Goal: Task Accomplishment & Management: Manage account settings

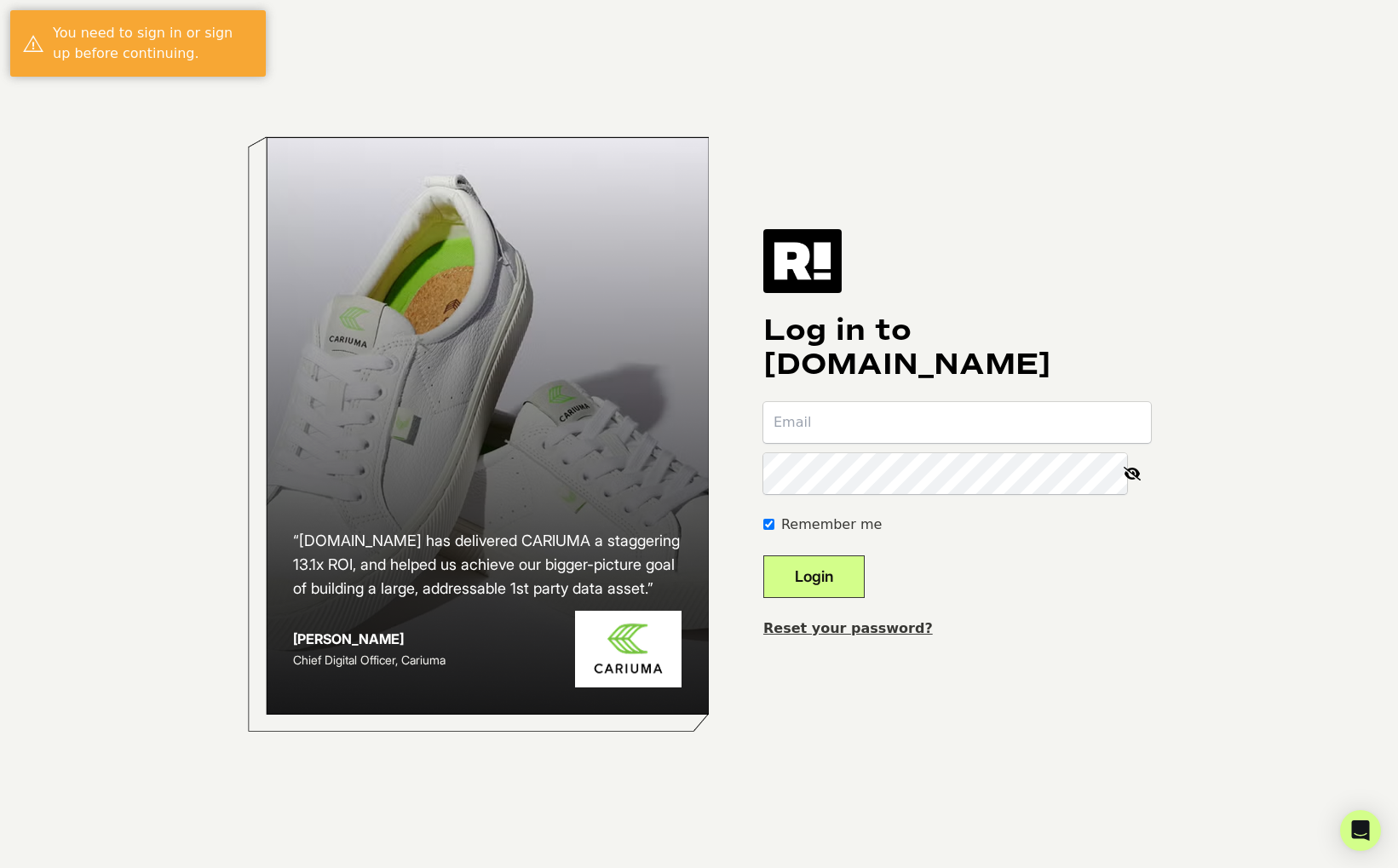
click at [950, 416] on input "email" at bounding box center [957, 423] width 388 height 41
click at [0, 867] on com-1password-button at bounding box center [0, 868] width 0 height 0
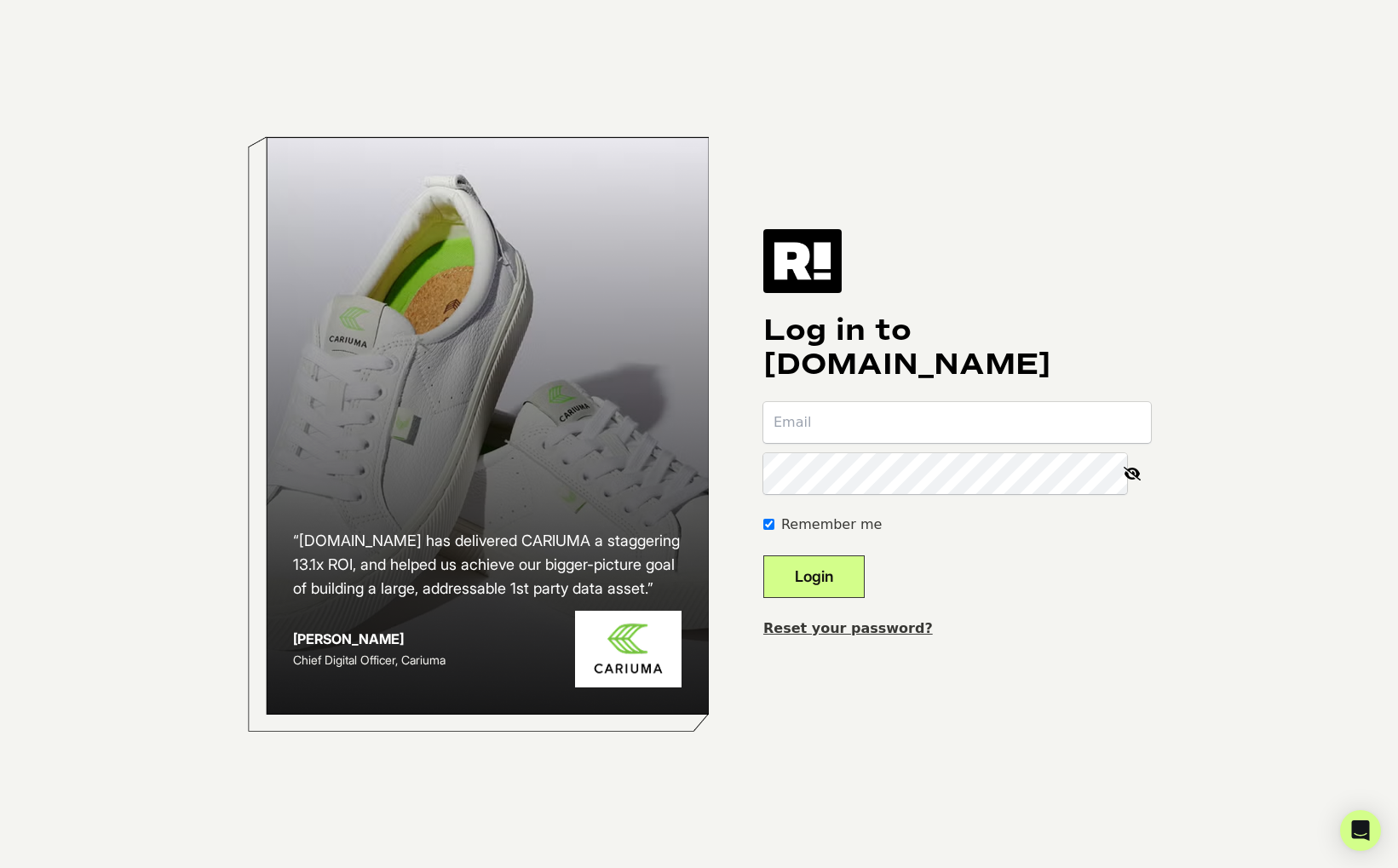
type input "dave@fullfocus.co"
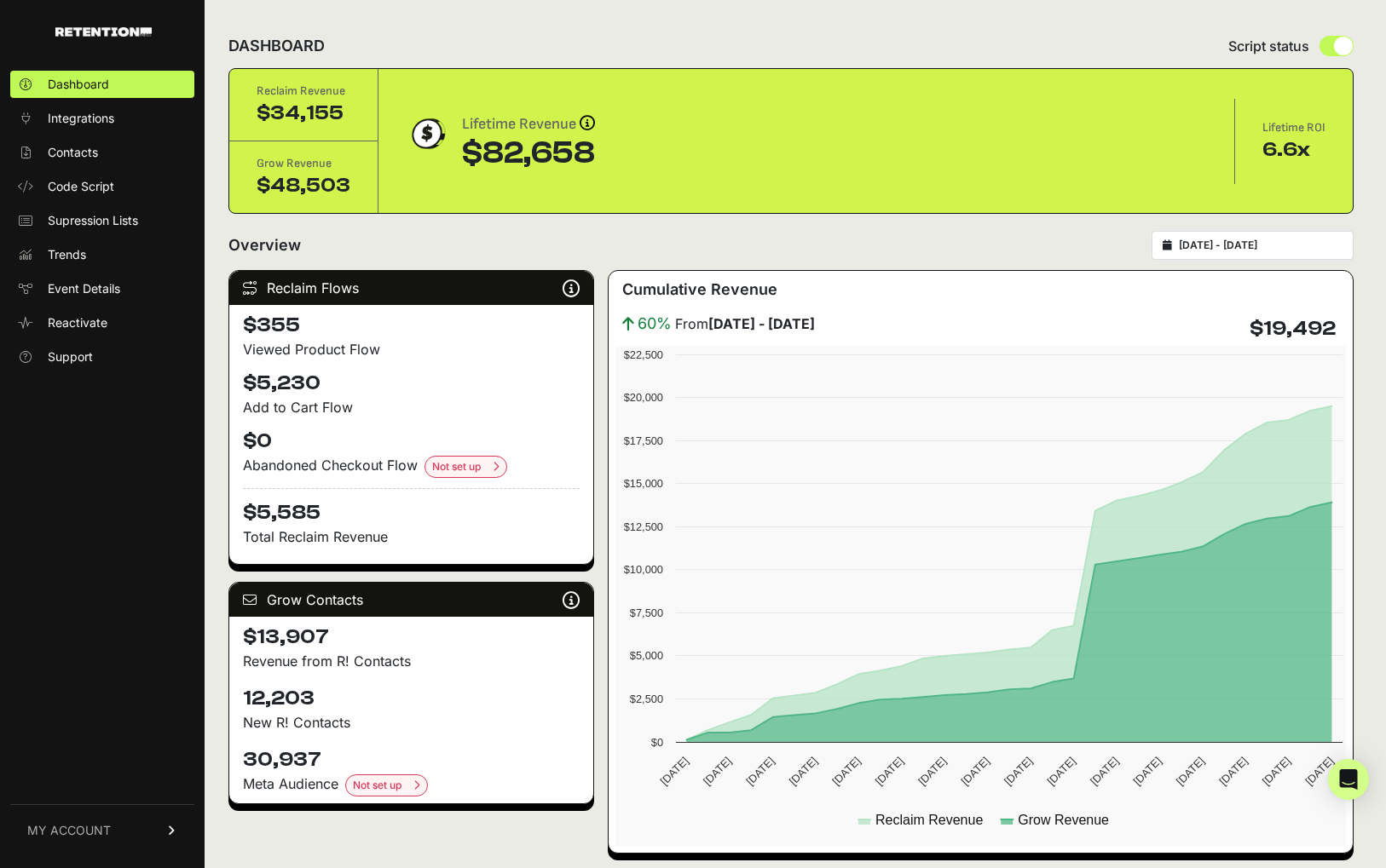
click at [1244, 245] on input "2025-08-09 - 2025-09-08" at bounding box center [1260, 245] width 163 height 14
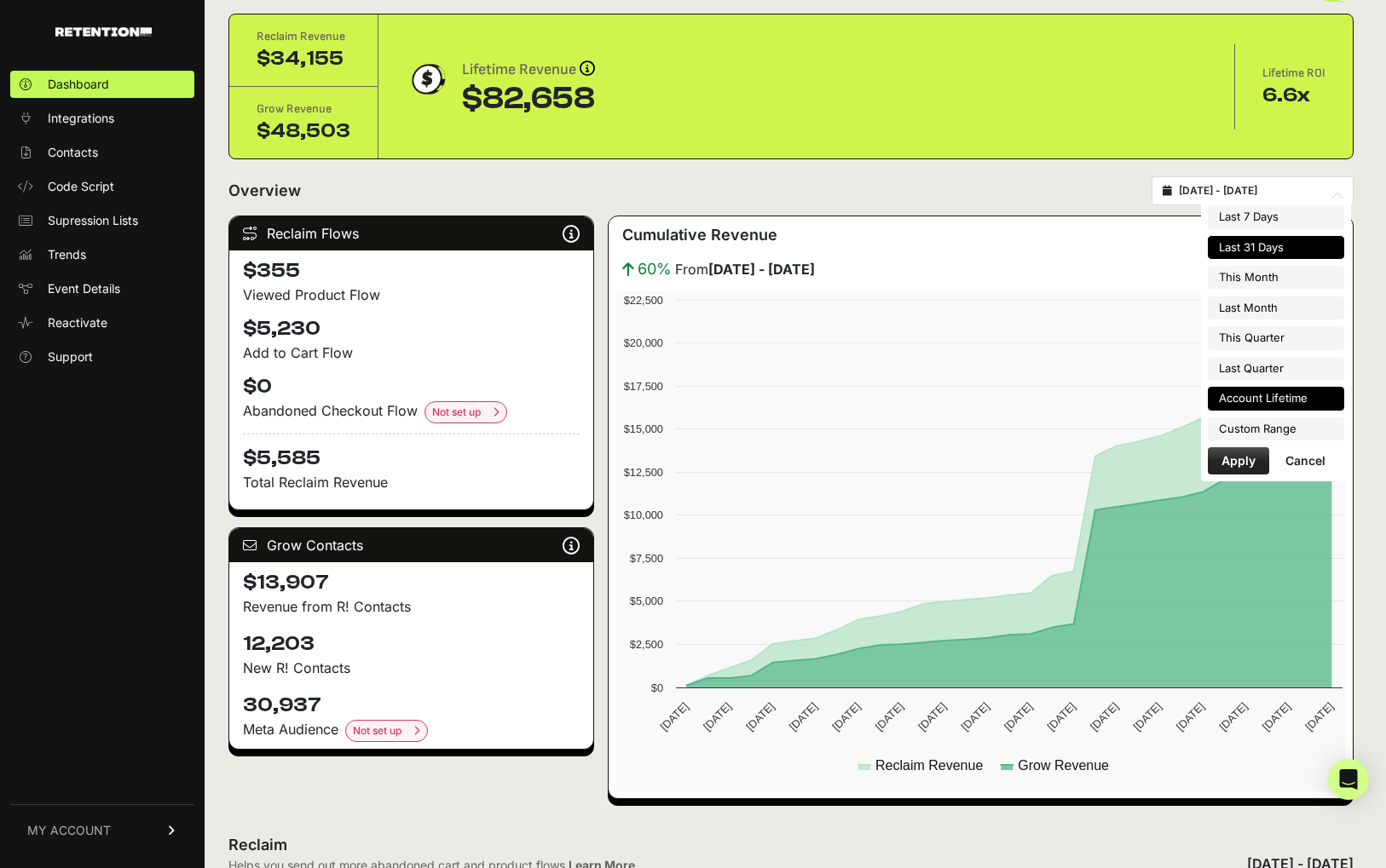
scroll to position [55, 0]
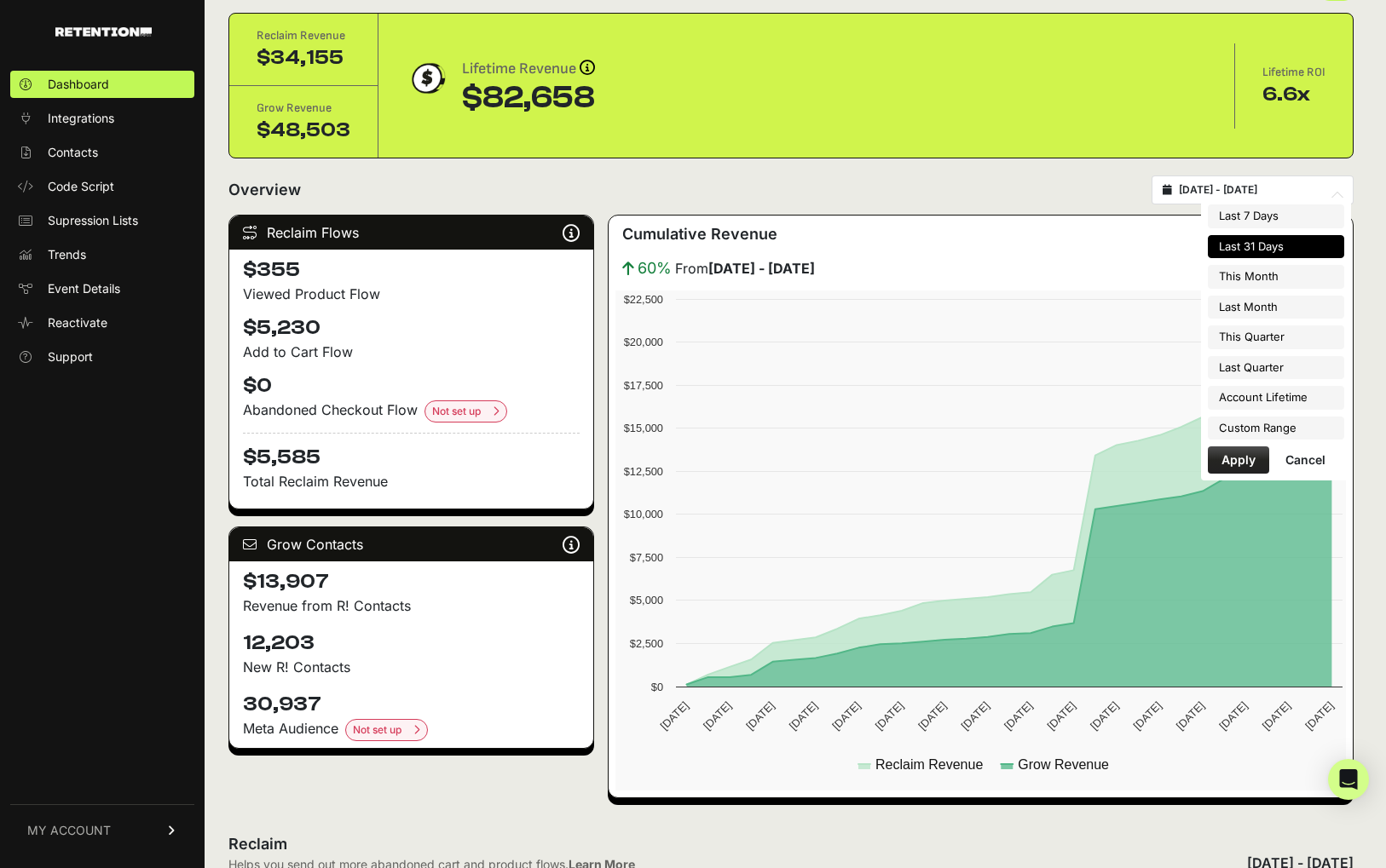
type input "2025-08-09"
type input "2025-09-08"
type input "2025-08-01"
type input "2025-08-31"
type input "2025-08-09"
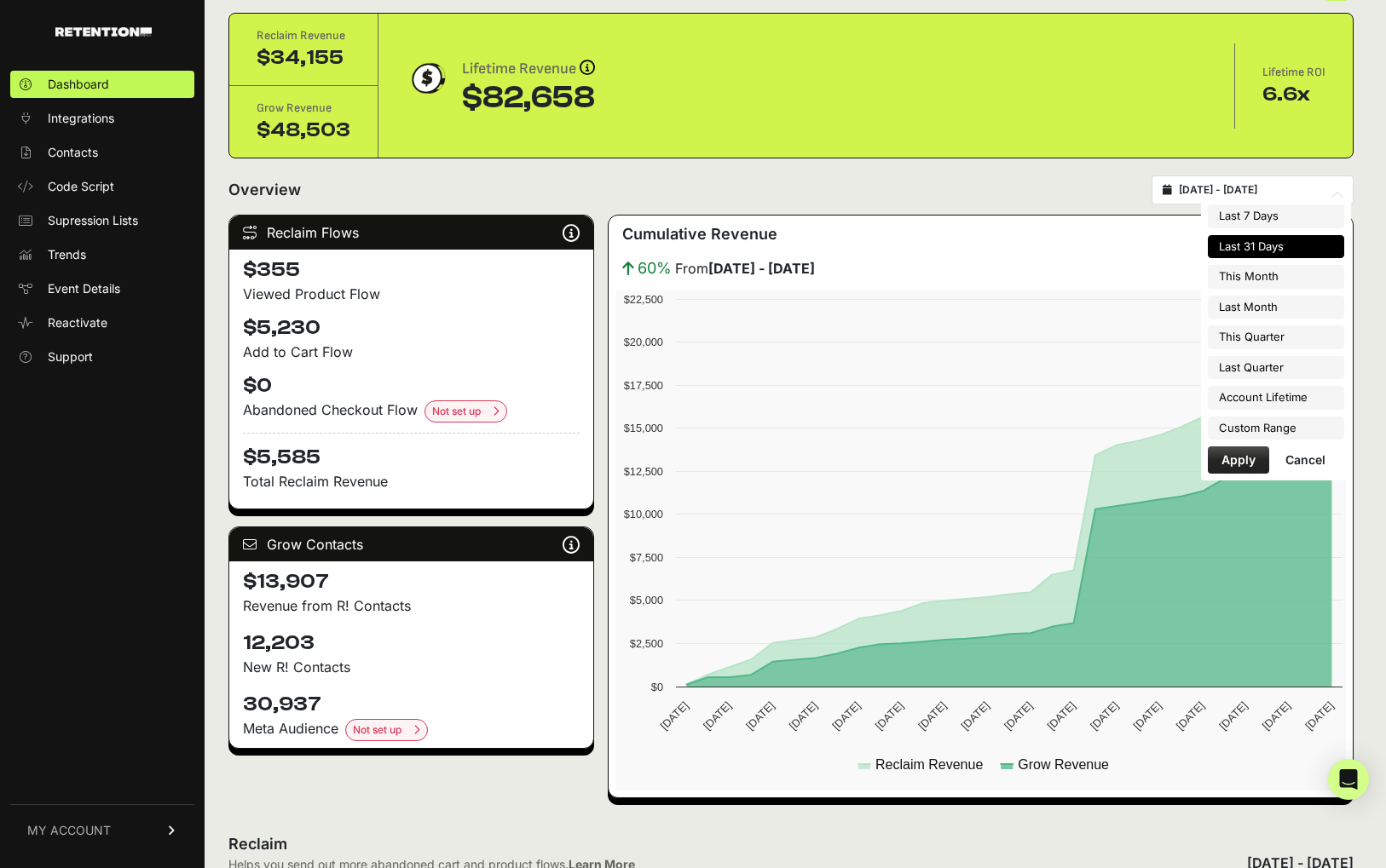
type input "2025-09-08"
type input "2025-09-01"
type input "2025-09-30"
type input "2025-08-09"
type input "2025-09-08"
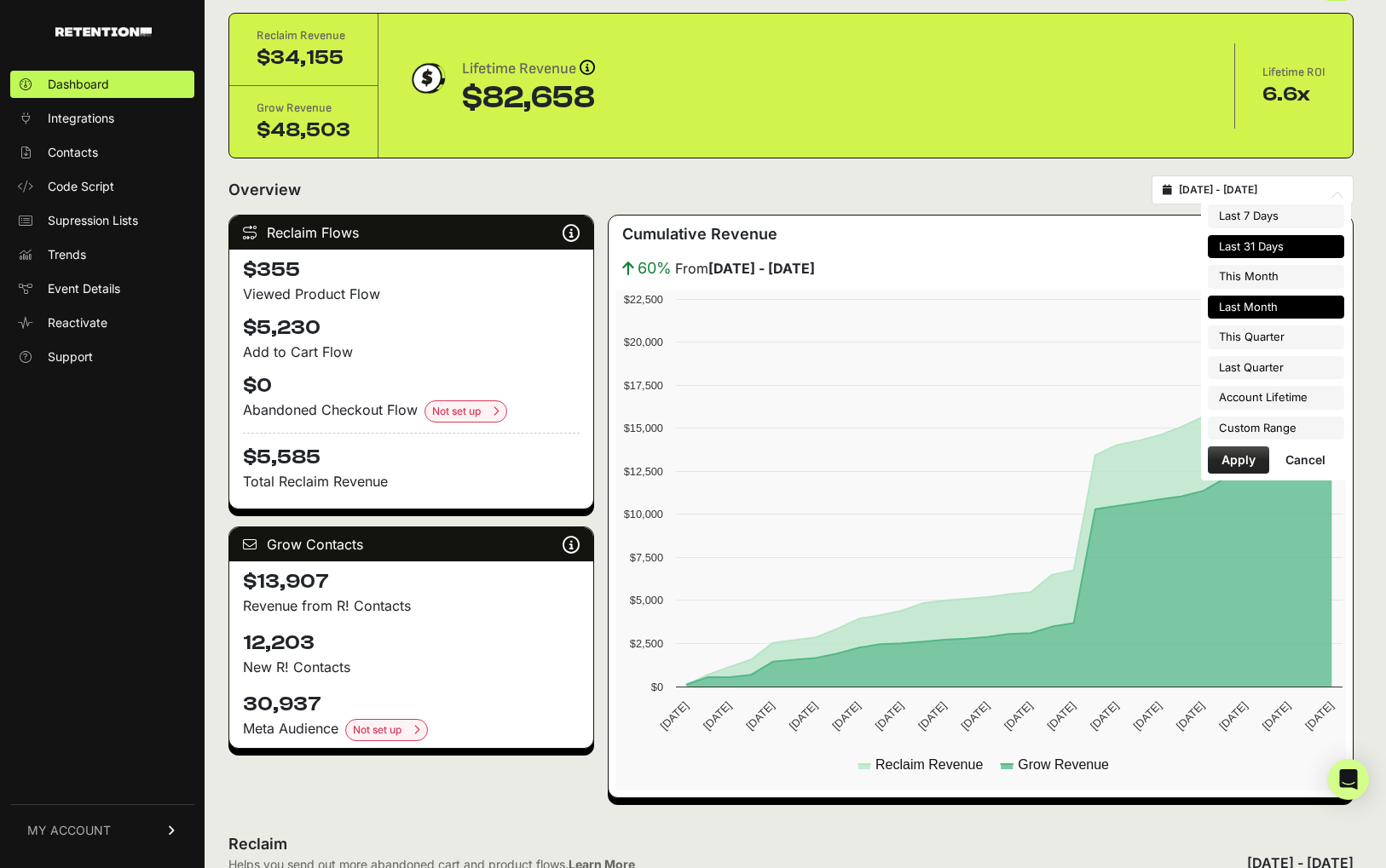
type input "2025-08-01"
type input "2025-08-31"
type input "2025-07-01"
type input "2025-09-30"
type input "2025-04-01"
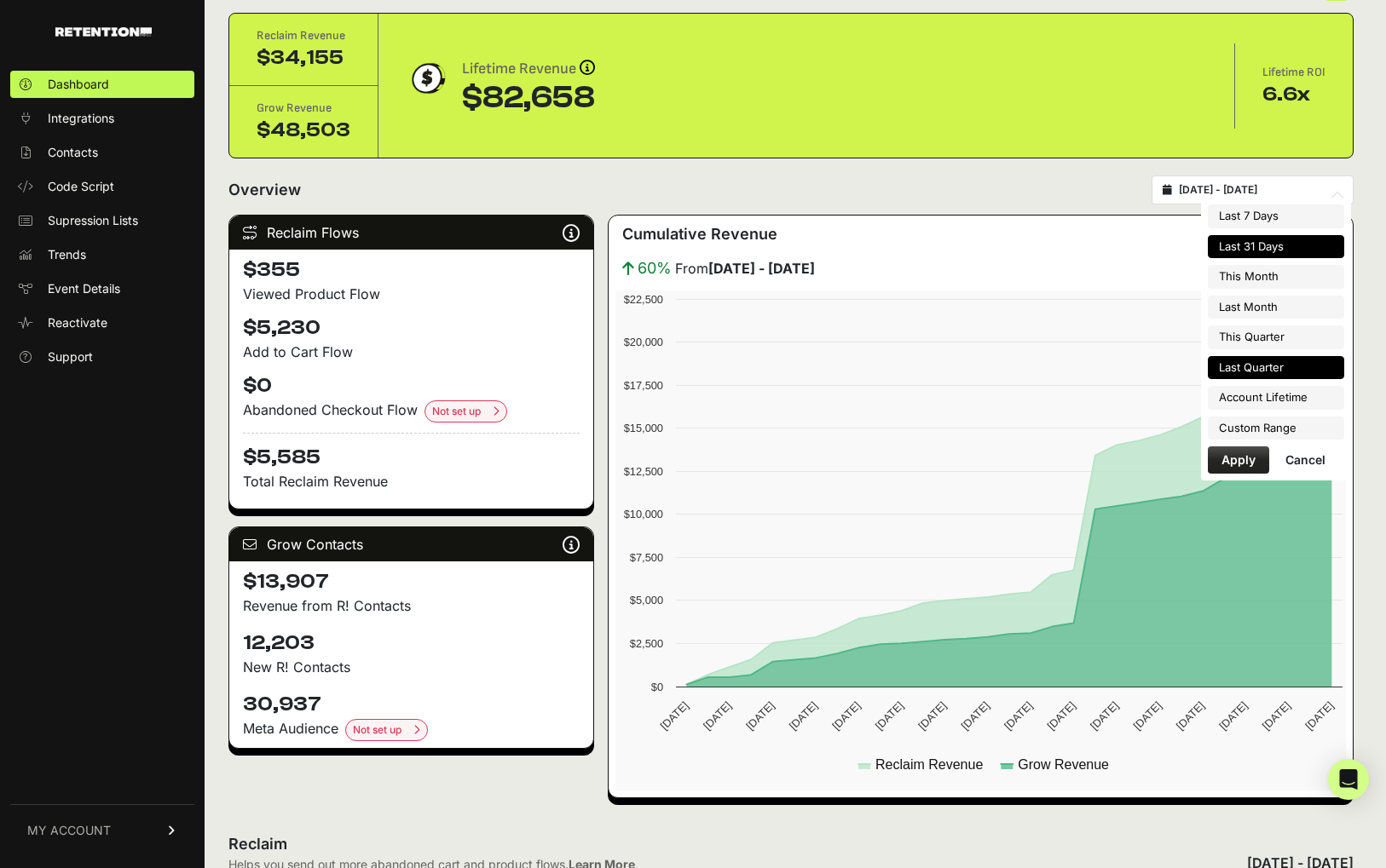
type input "2025-06-30"
type input "2025-08-09"
type input "2025-09-08"
click at [1251, 425] on li "Custom Range" at bounding box center [1275, 428] width 136 height 24
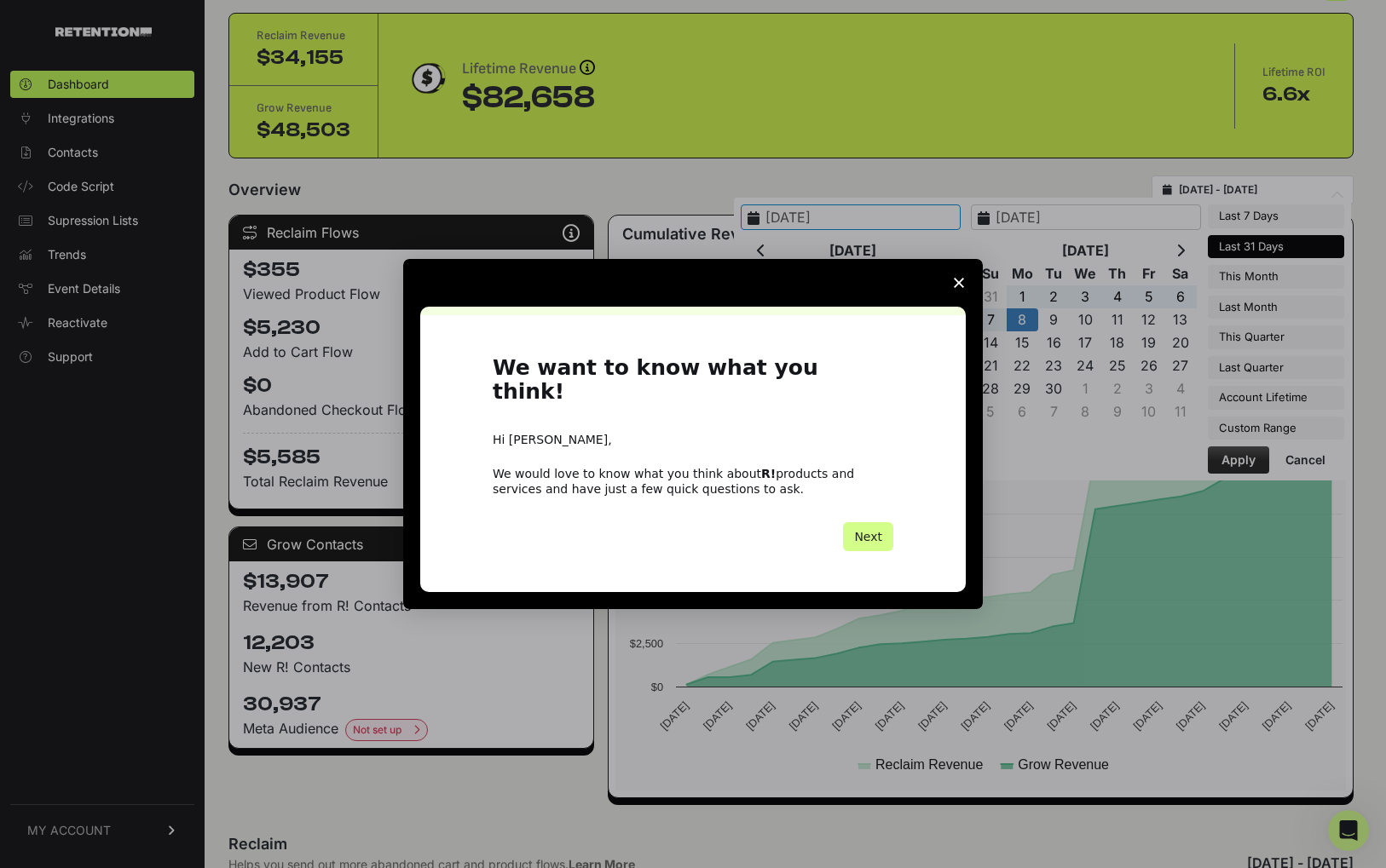
scroll to position [0, 0]
click at [960, 288] on polygon "Close survey" at bounding box center [959, 283] width 11 height 11
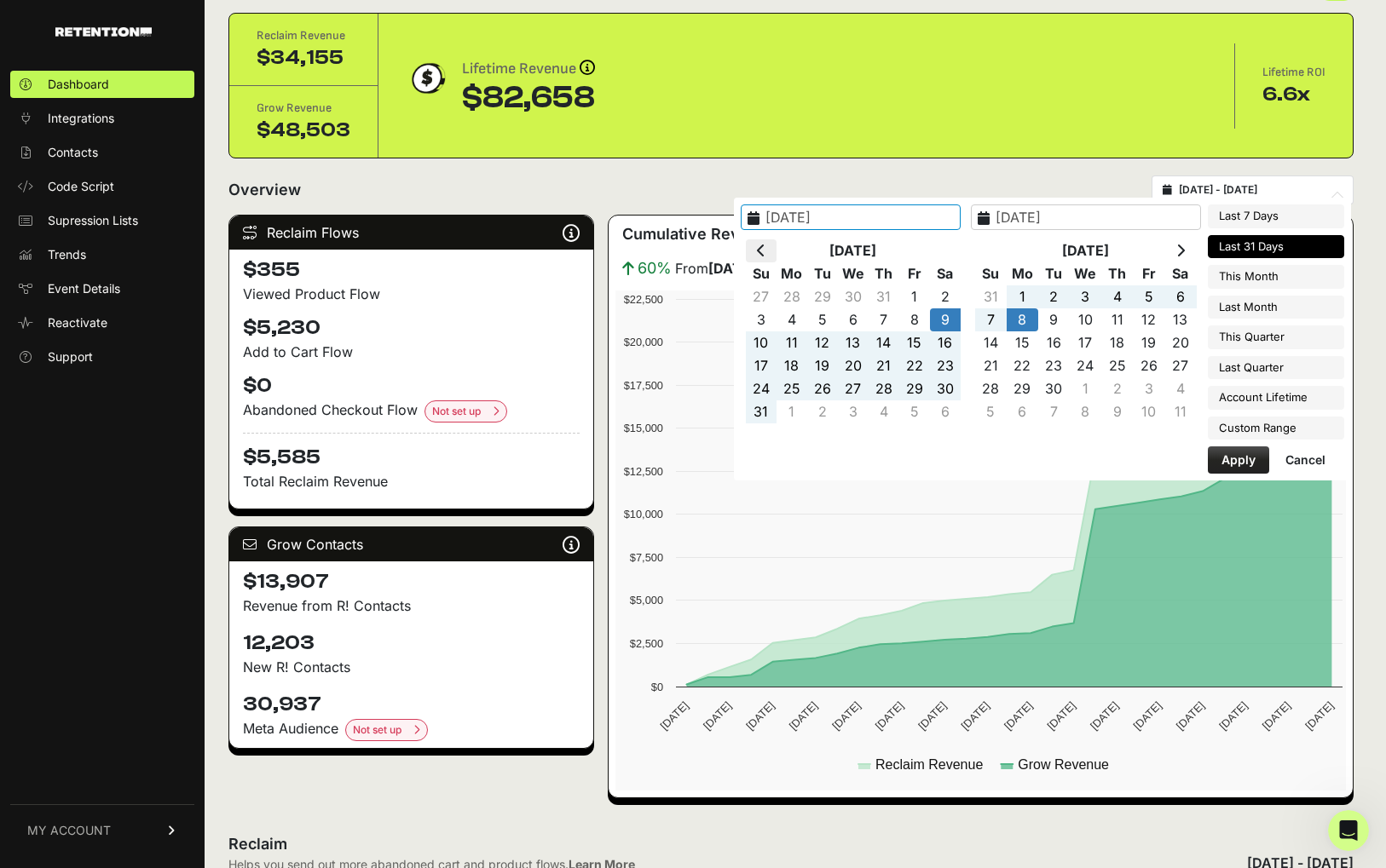
click at [766, 243] on icon at bounding box center [761, 250] width 9 height 14
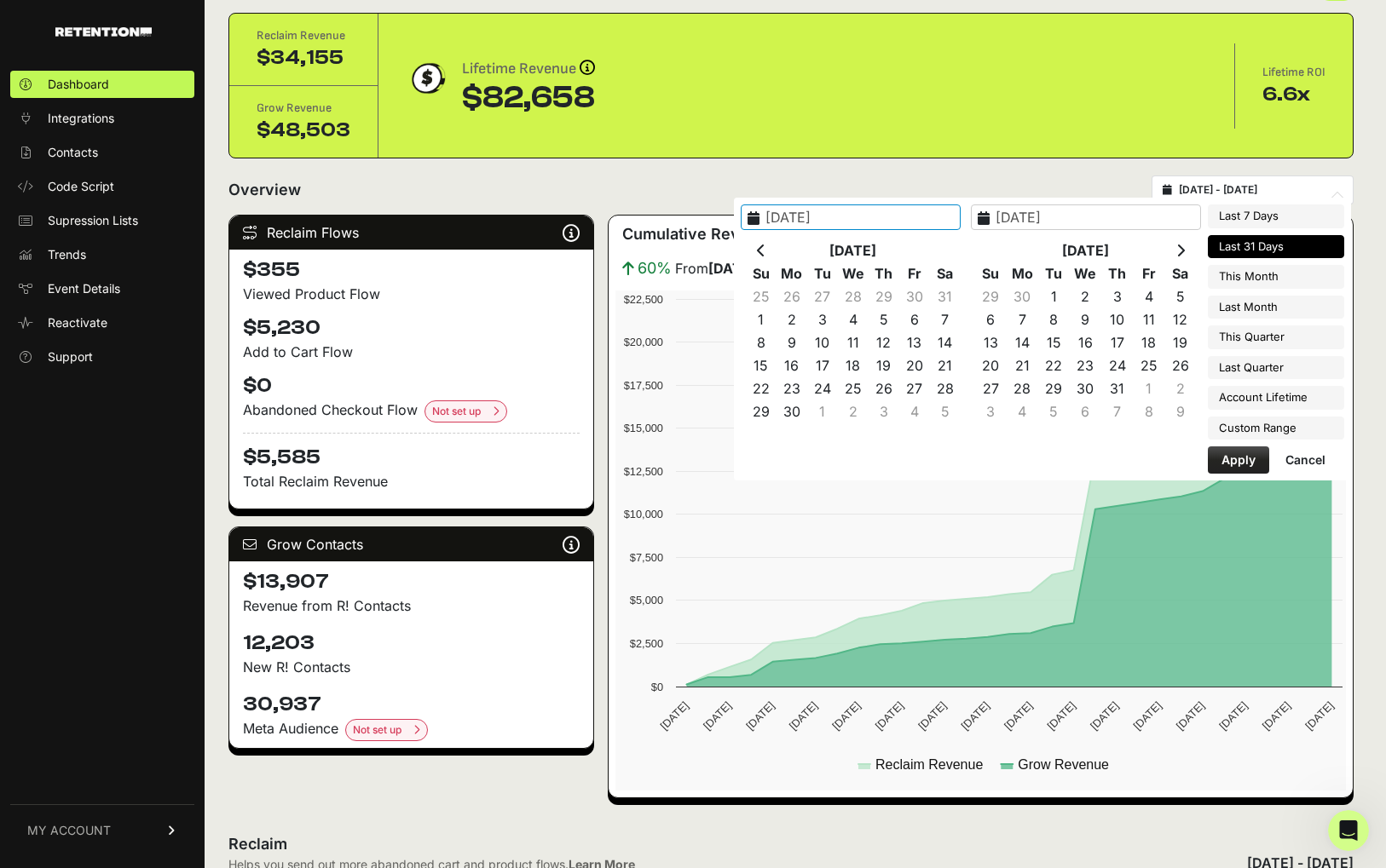
click at [766, 243] on icon at bounding box center [761, 250] width 9 height 14
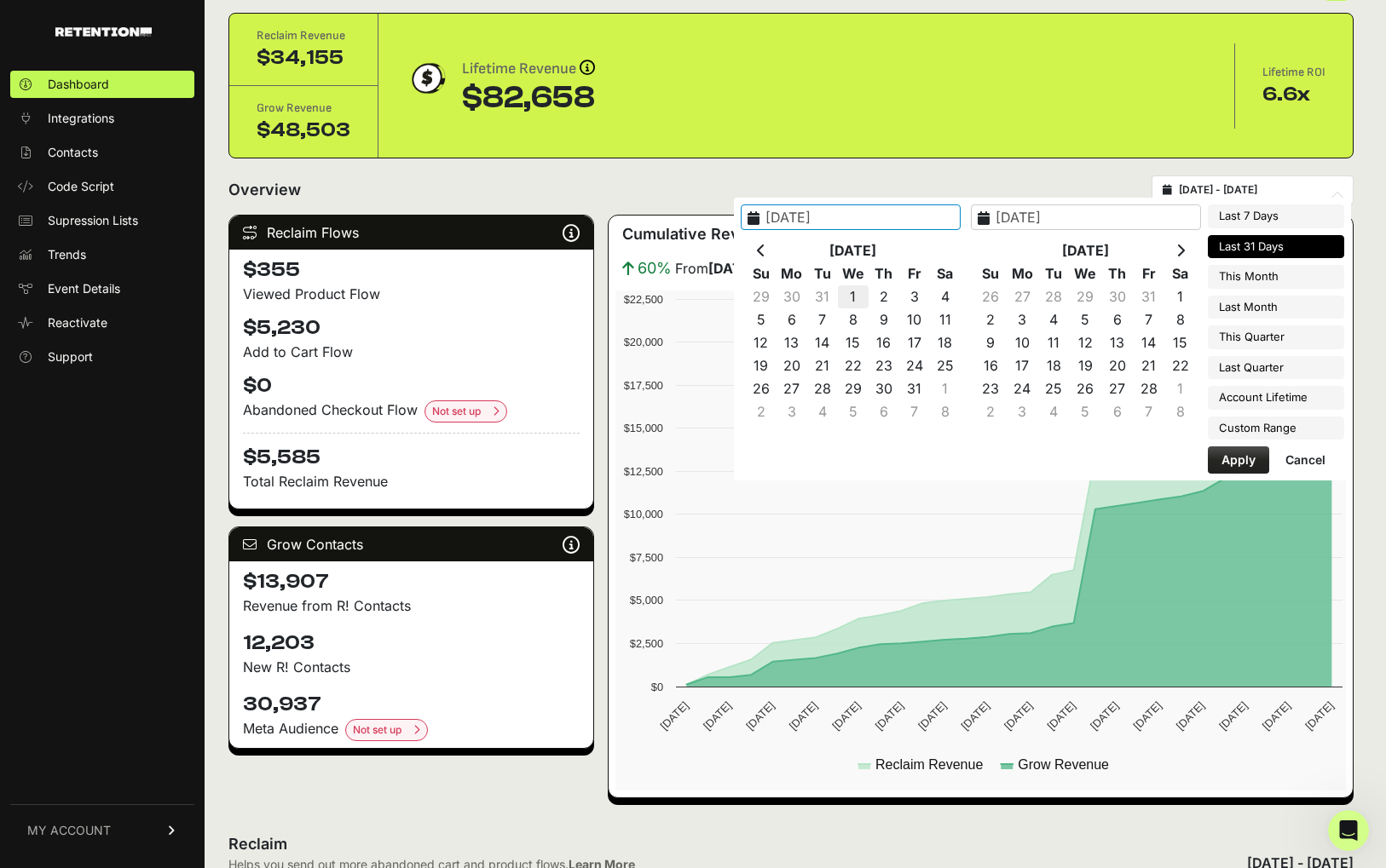
type input "2025-01-01"
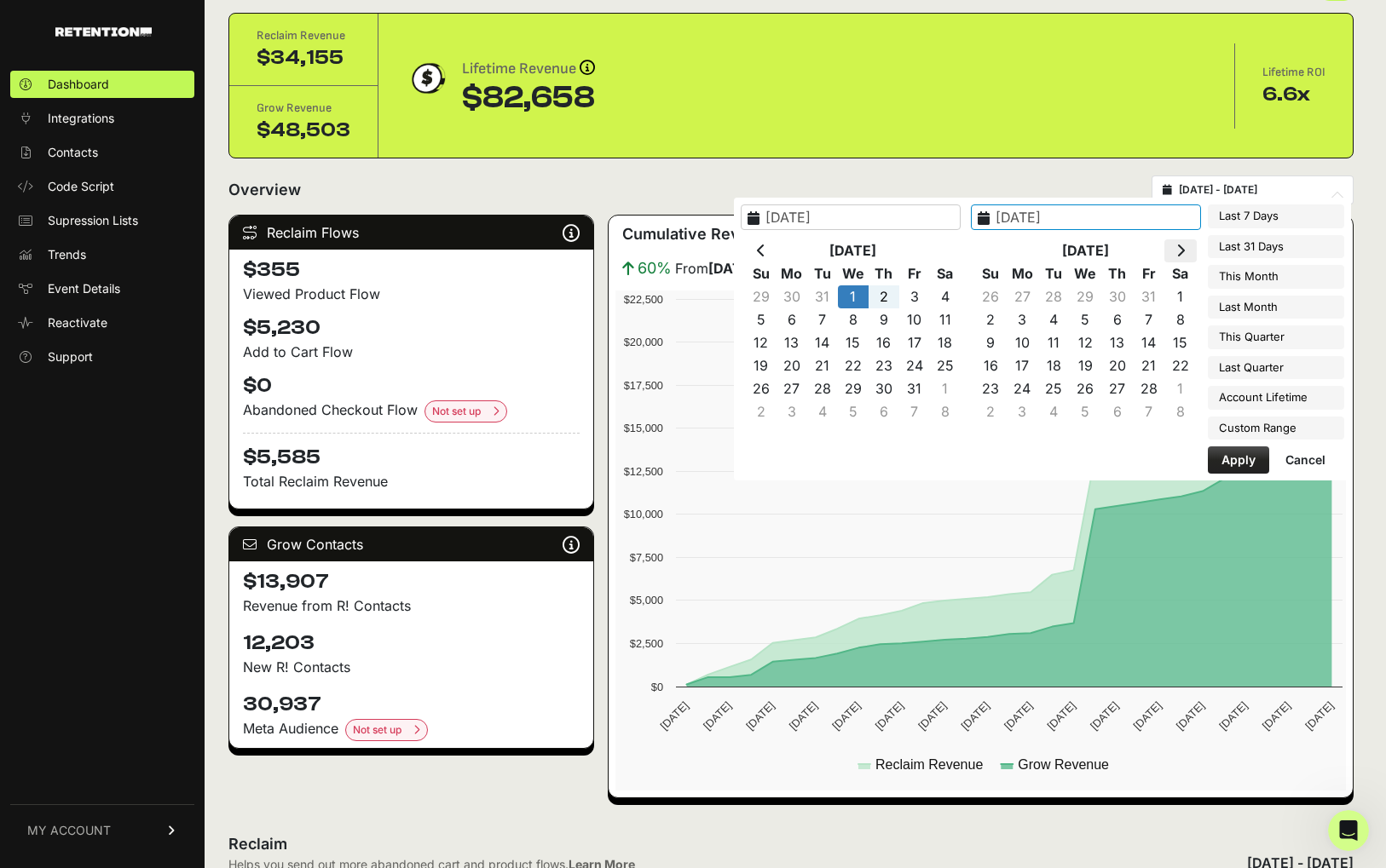
click at [1172, 250] on th at bounding box center [1179, 250] width 32 height 23
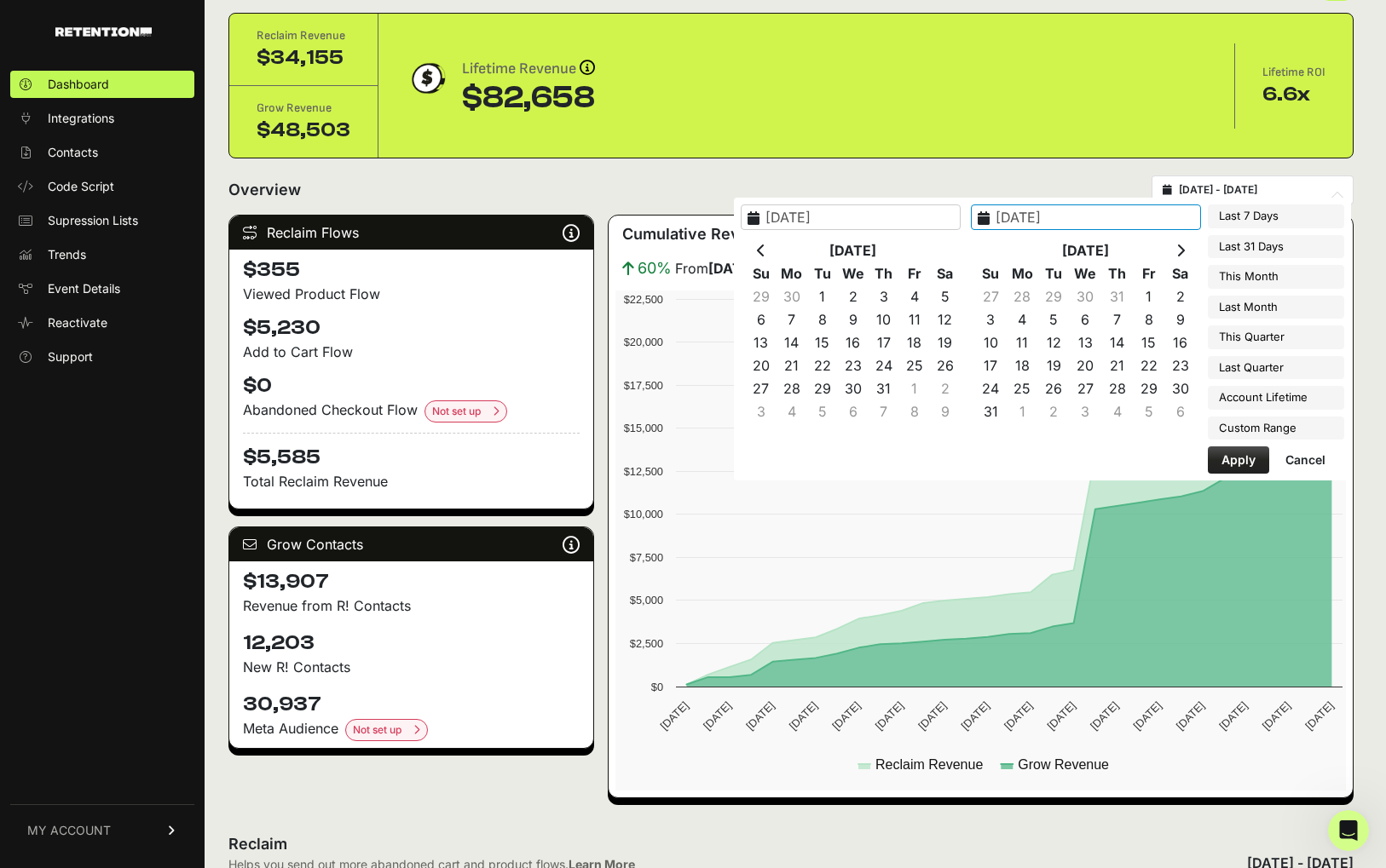
click at [1172, 250] on th at bounding box center [1179, 250] width 32 height 23
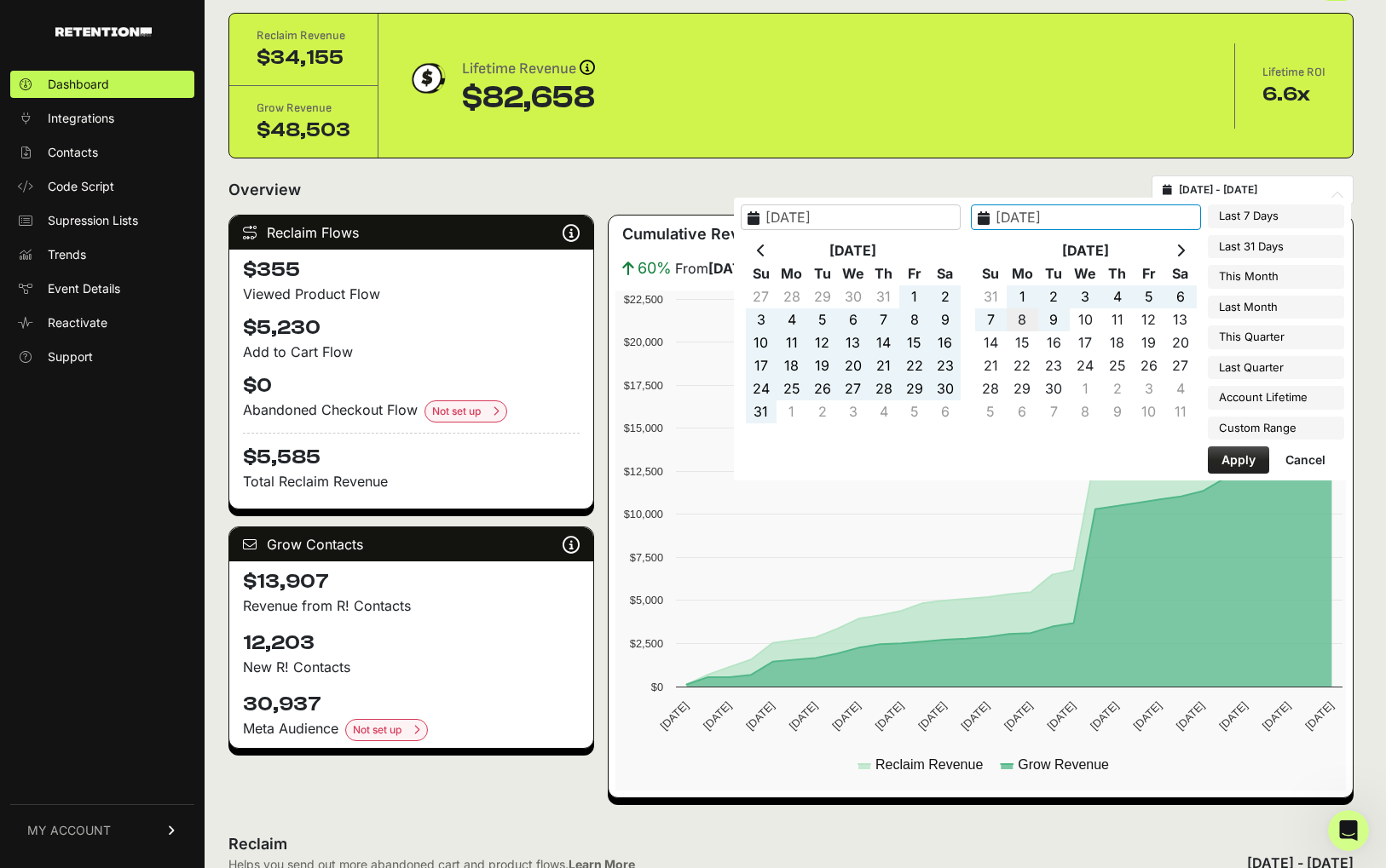
type input "2025-09-08"
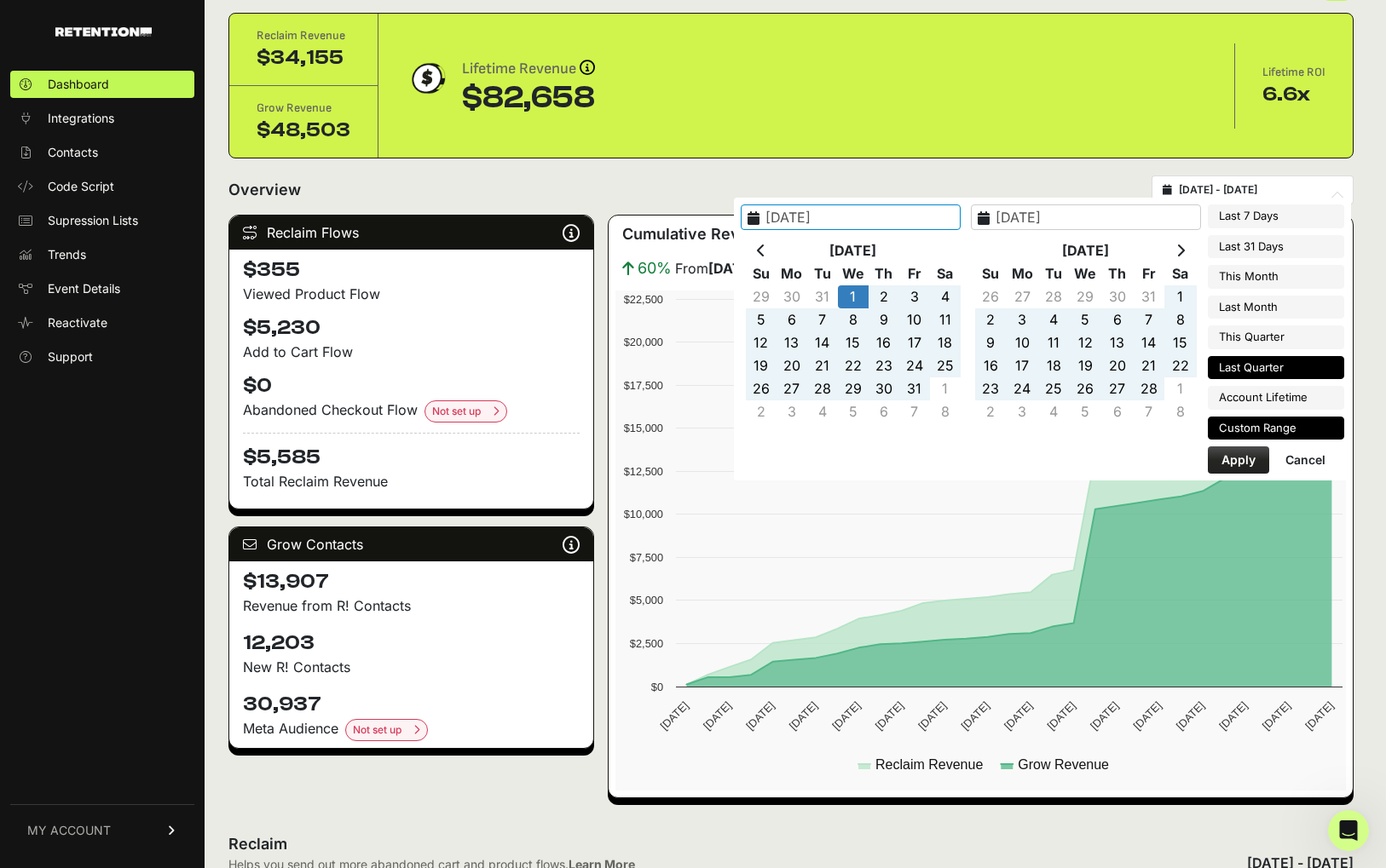
type input "2025-04-01"
type input "2025-06-30"
type input "2025-01-16"
type input "2025-09-08"
type input "2025-01-01"
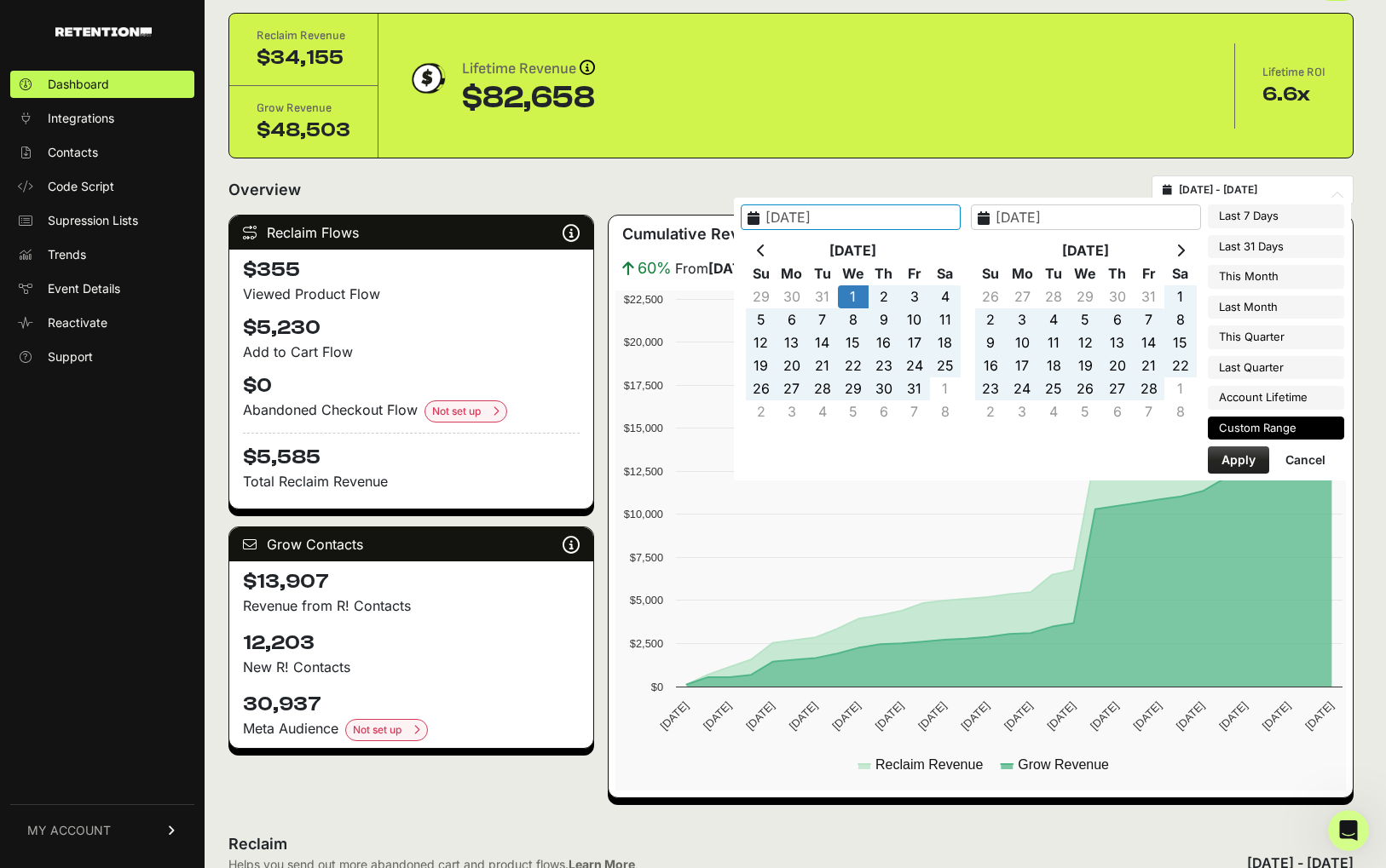
click at [1224, 465] on button "Apply" at bounding box center [1238, 459] width 62 height 27
type input "2025-01-01 - 2025-09-08"
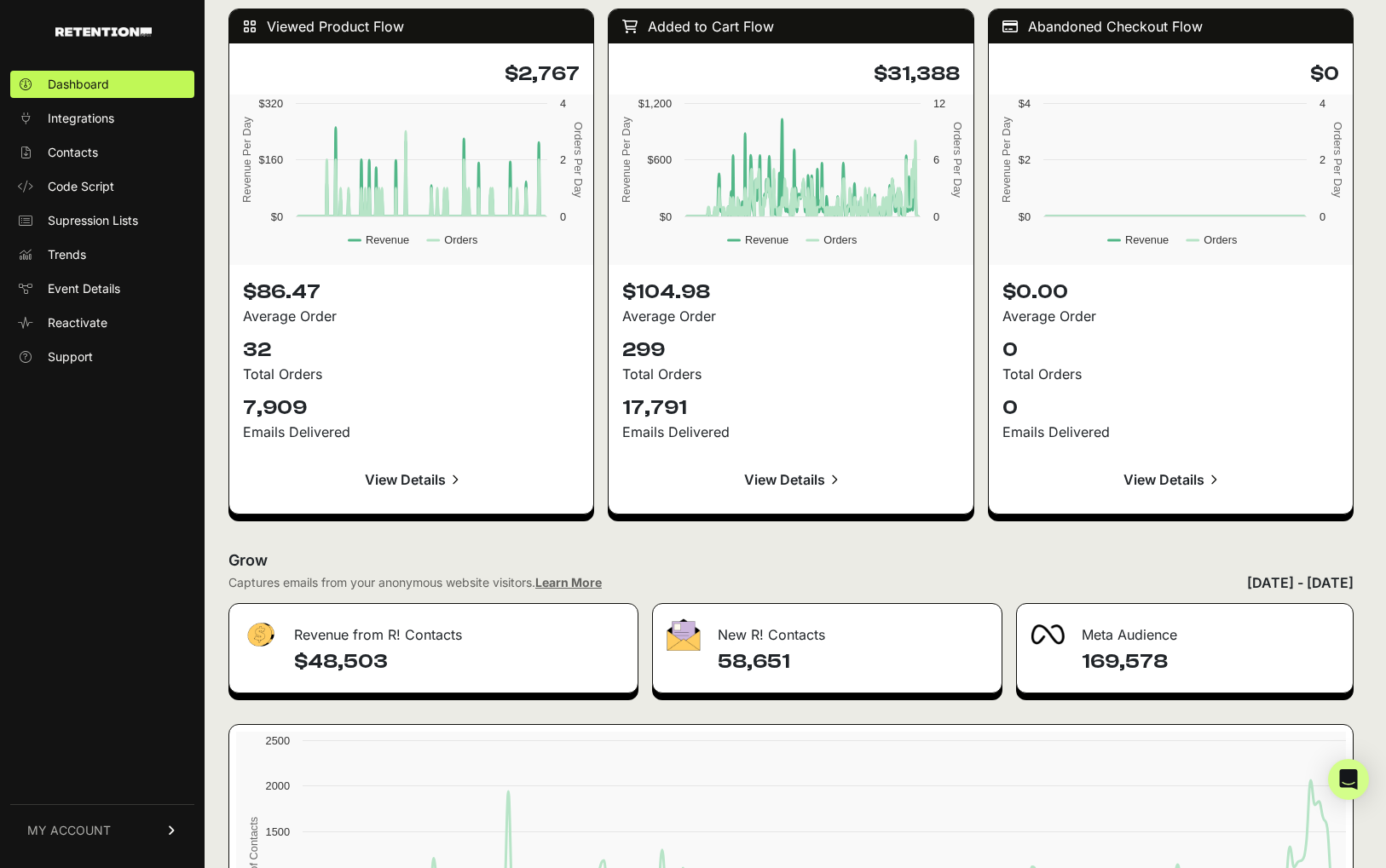
scroll to position [1559, 0]
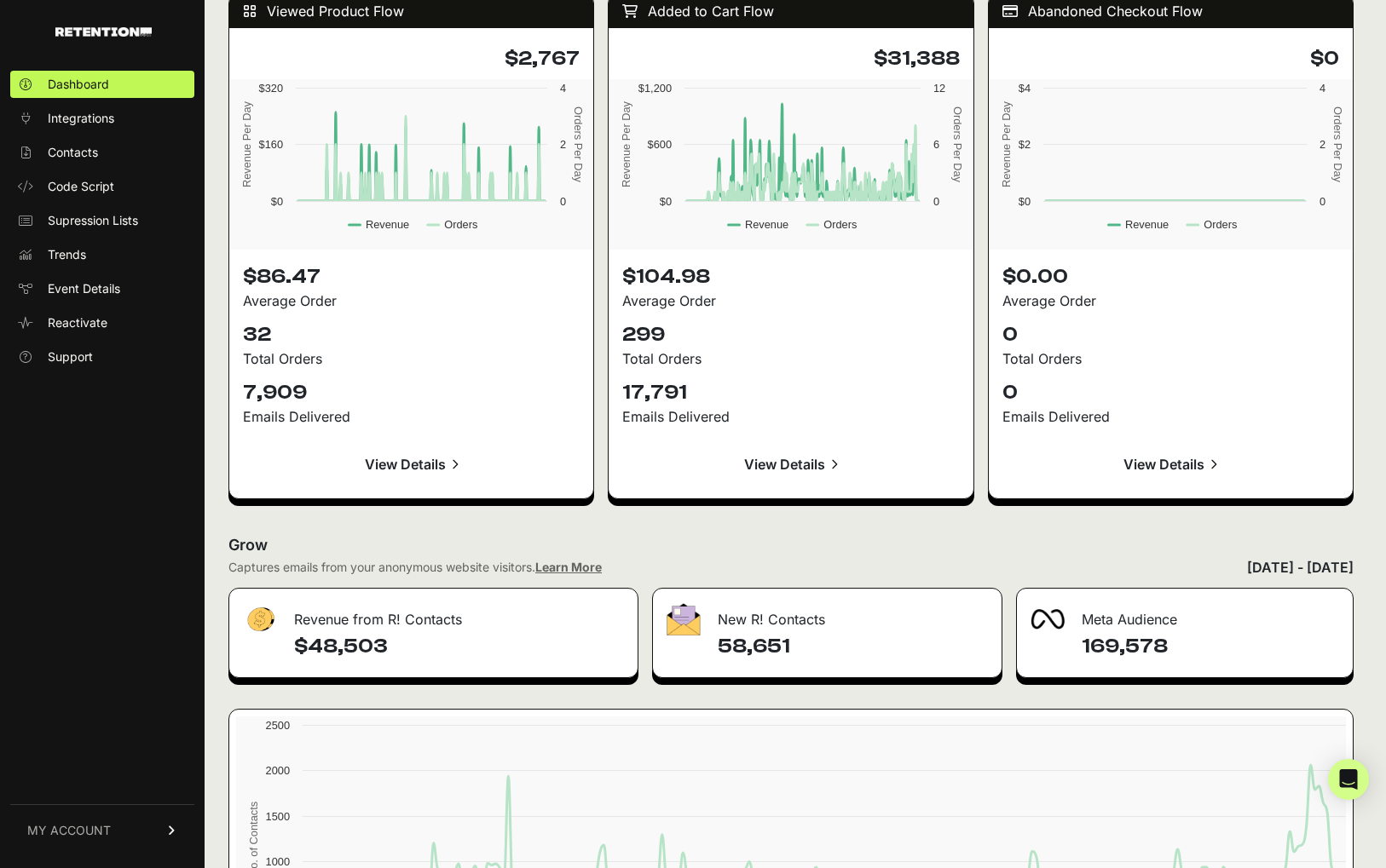
drag, startPoint x: 802, startPoint y: 648, endPoint x: 712, endPoint y: 648, distance: 90.0
click at [712, 648] on div "58,651" at bounding box center [827, 655] width 348 height 44
copy h4 "58,651"
click at [670, 551] on h2 "Grow" at bounding box center [791, 545] width 1125 height 24
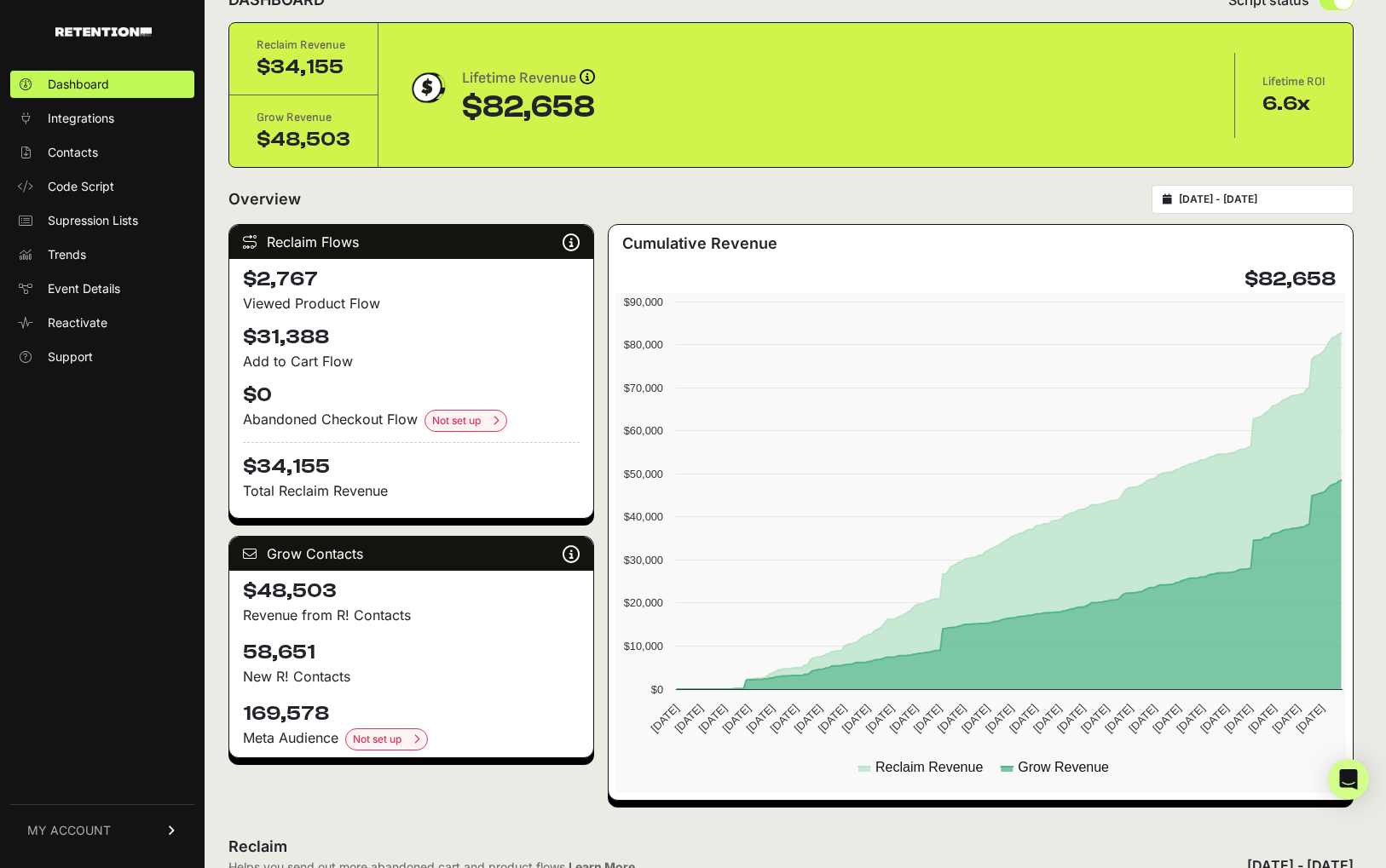
scroll to position [0, 0]
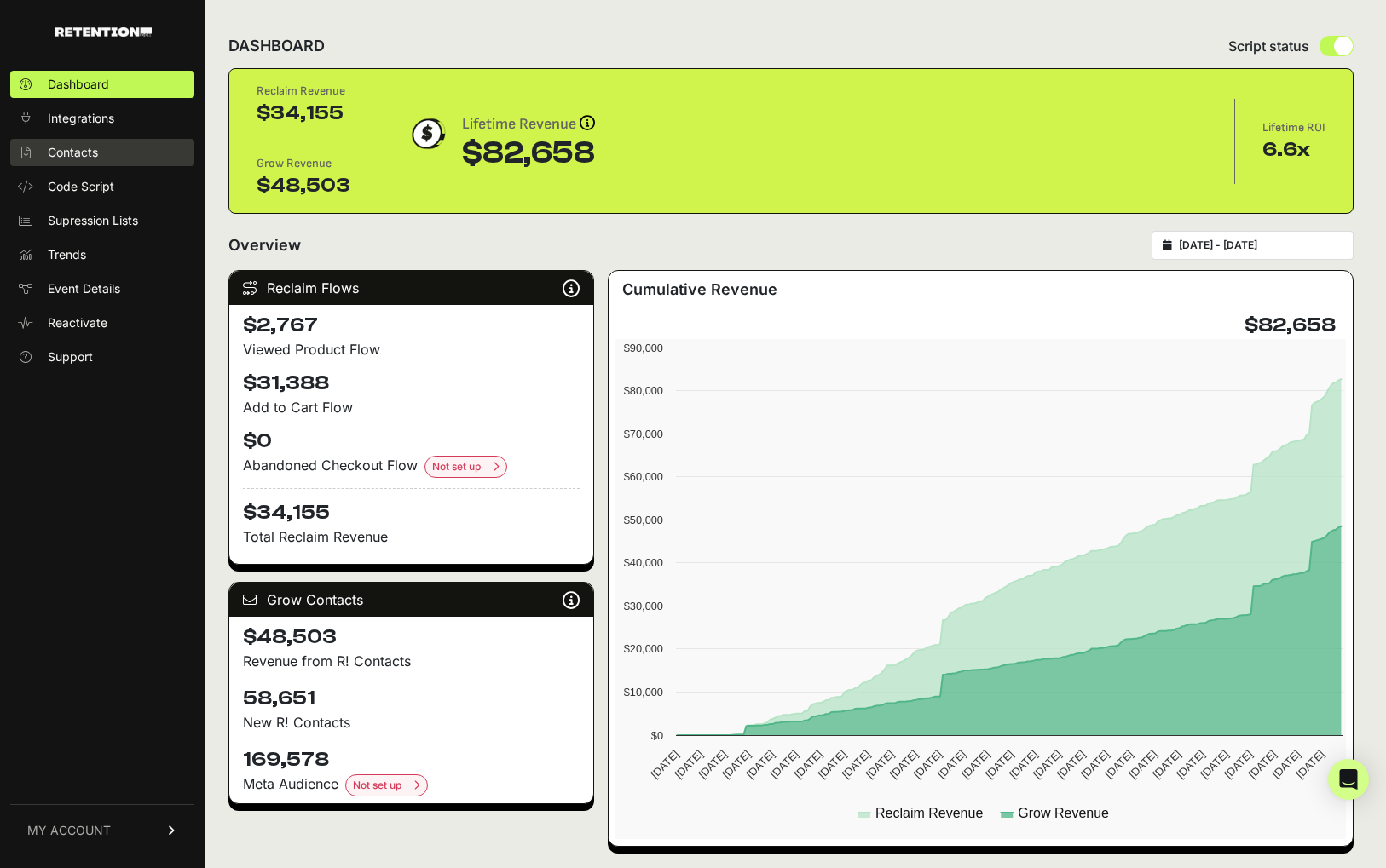
click at [88, 155] on span "Contacts" at bounding box center [72, 152] width 50 height 17
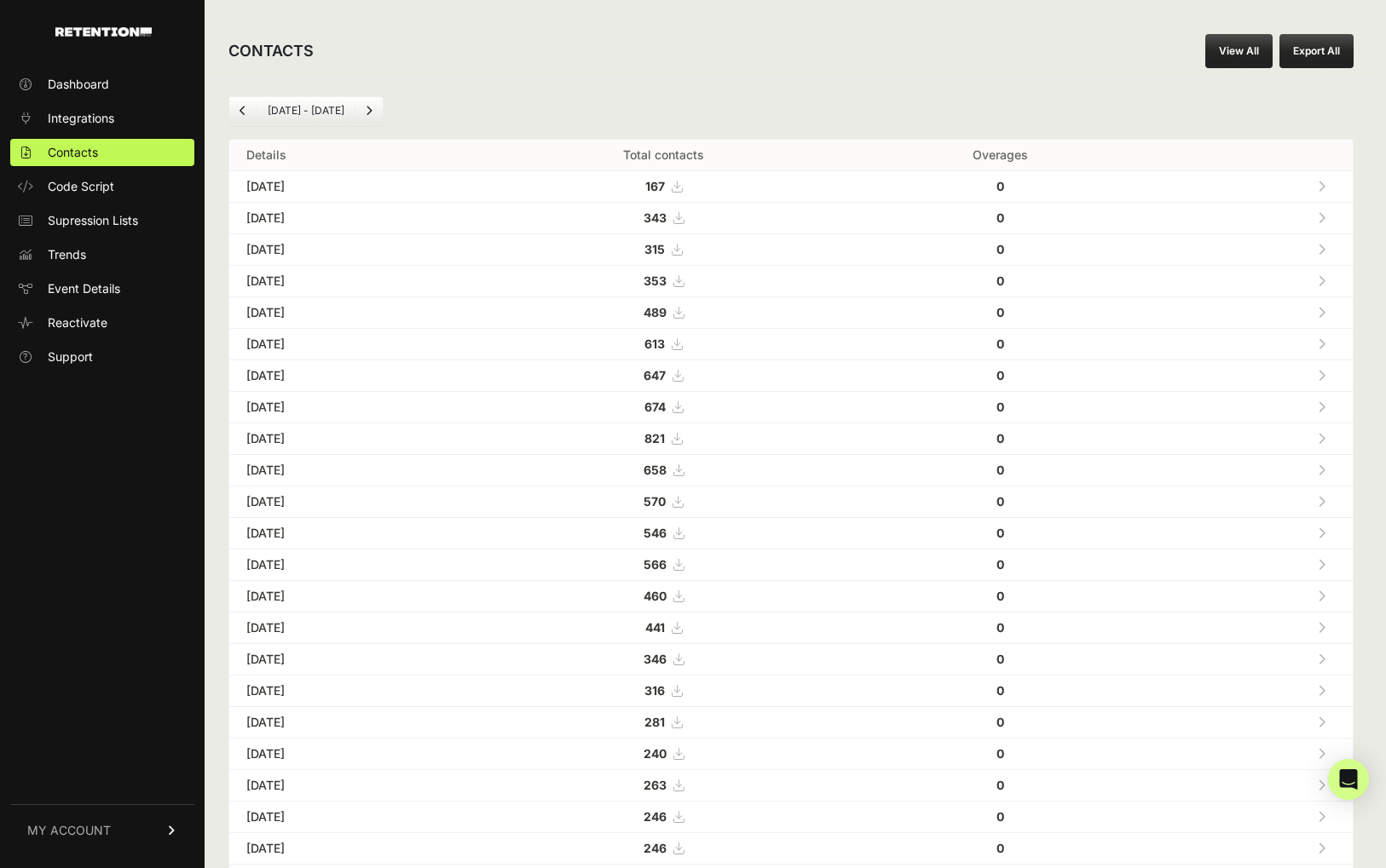
click at [682, 186] on icon at bounding box center [677, 187] width 11 height 12
click at [279, 432] on td "Aug 31, 2025" at bounding box center [352, 439] width 244 height 32
click at [682, 442] on icon at bounding box center [677, 439] width 11 height 12
click at [1304, 46] on button "Export All" at bounding box center [1316, 51] width 74 height 34
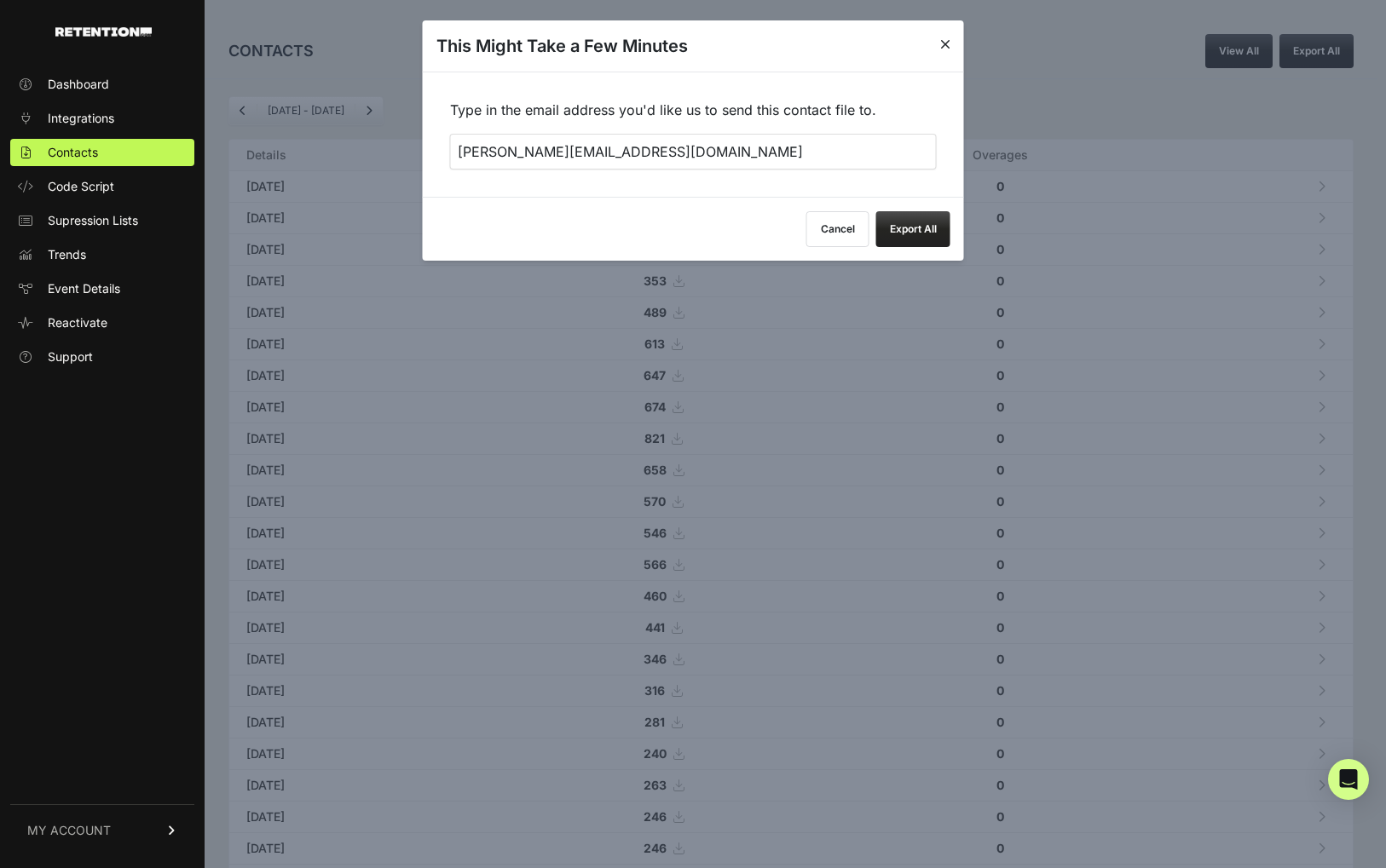
click at [943, 238] on button "Export All" at bounding box center [913, 228] width 74 height 36
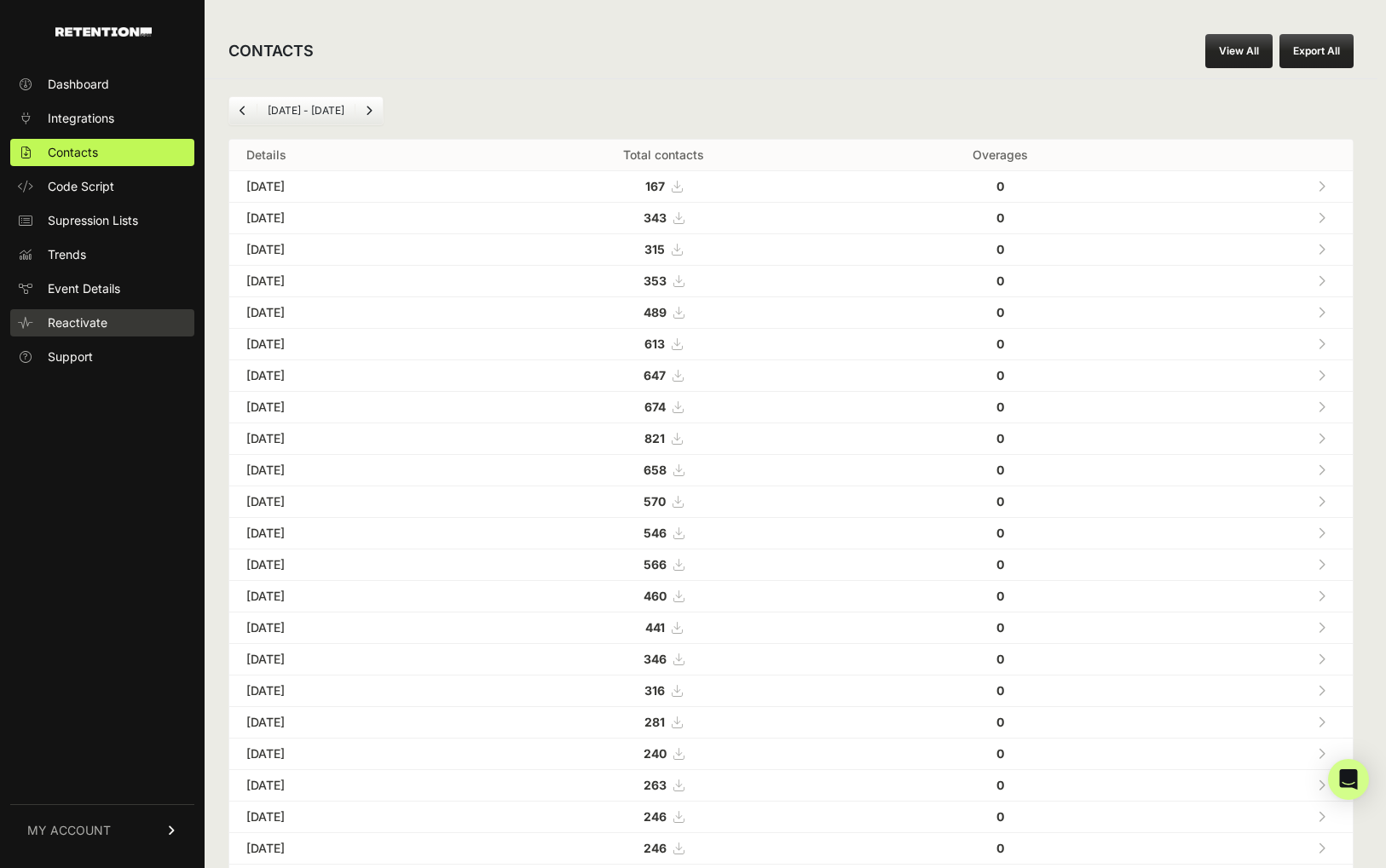
click at [78, 329] on span "Reactivate" at bounding box center [77, 322] width 60 height 17
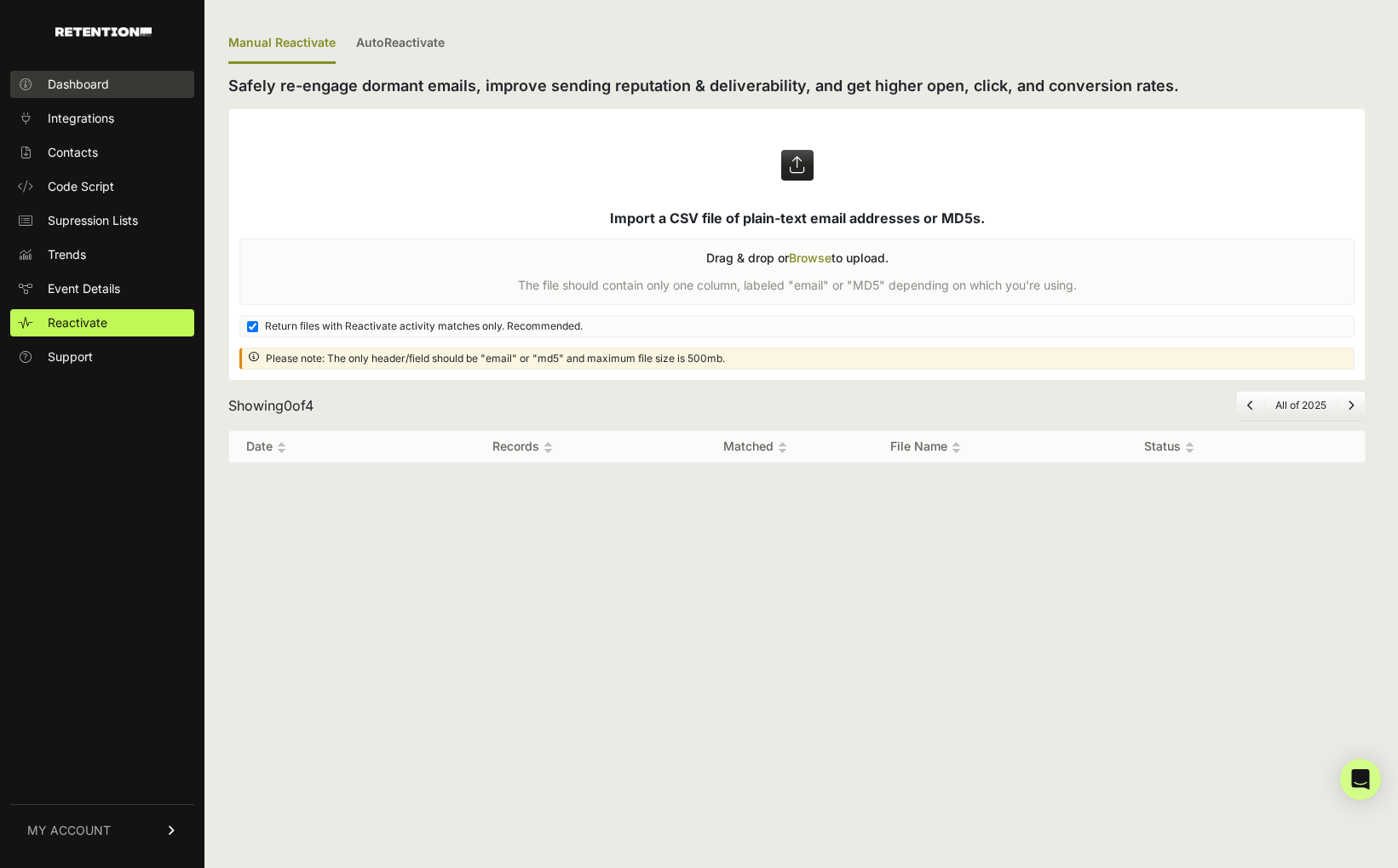
click at [73, 84] on span "Dashboard" at bounding box center [78, 83] width 62 height 17
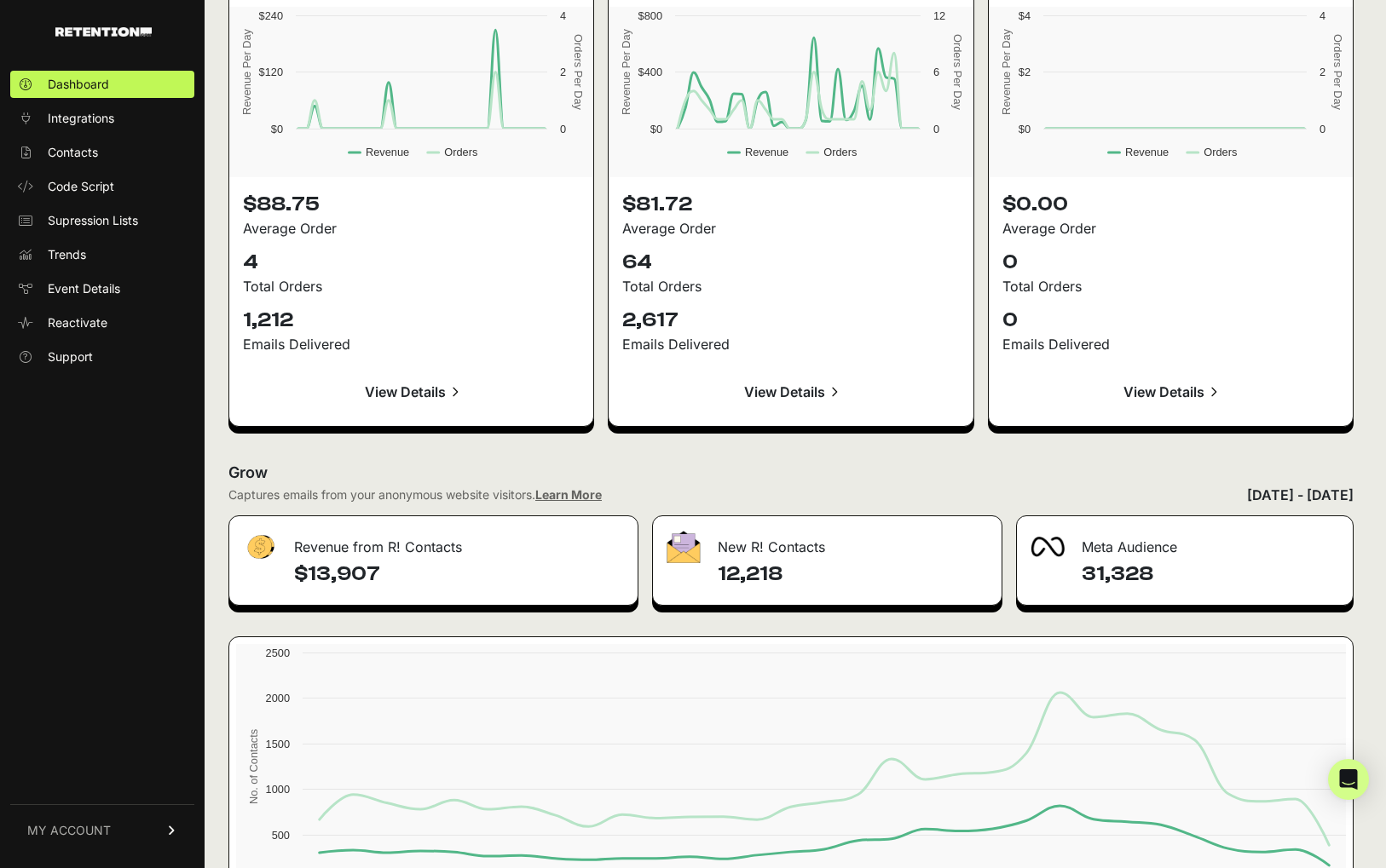
scroll to position [1631, 0]
